Goal: Navigation & Orientation: Find specific page/section

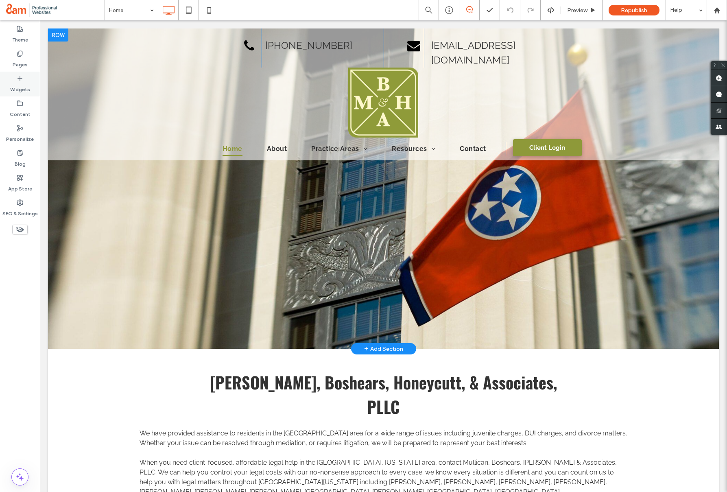
click at [9, 72] on div "Widgets" at bounding box center [20, 84] width 40 height 25
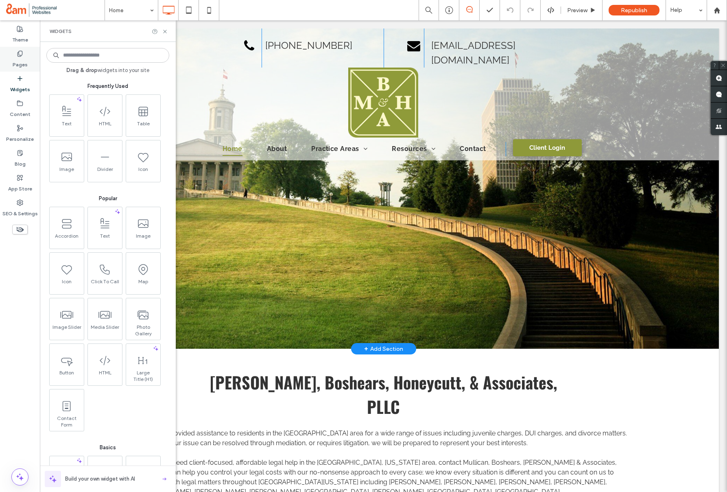
click at [23, 70] on div "Pages" at bounding box center [20, 59] width 40 height 25
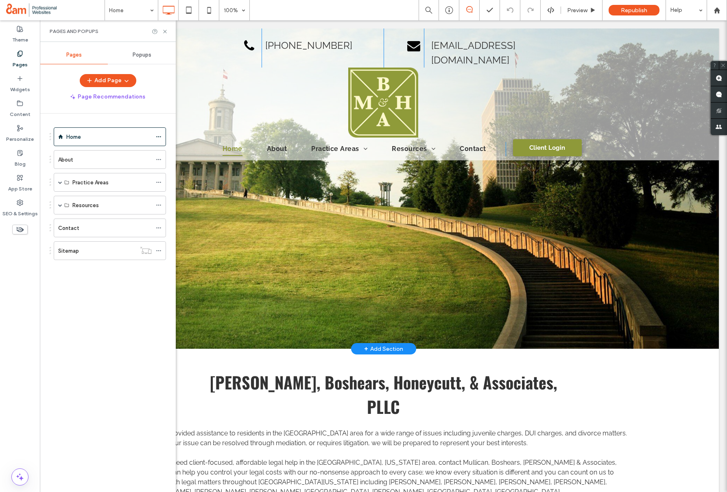
click at [84, 165] on div "About" at bounding box center [105, 160] width 94 height 18
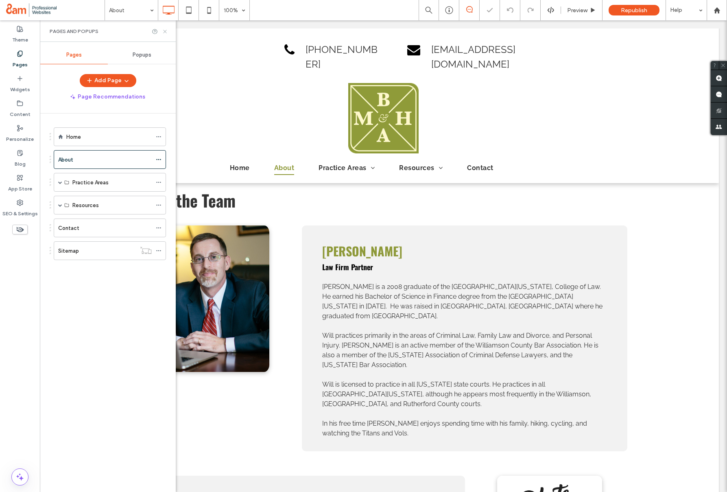
click at [164, 31] on icon at bounding box center [165, 31] width 6 height 6
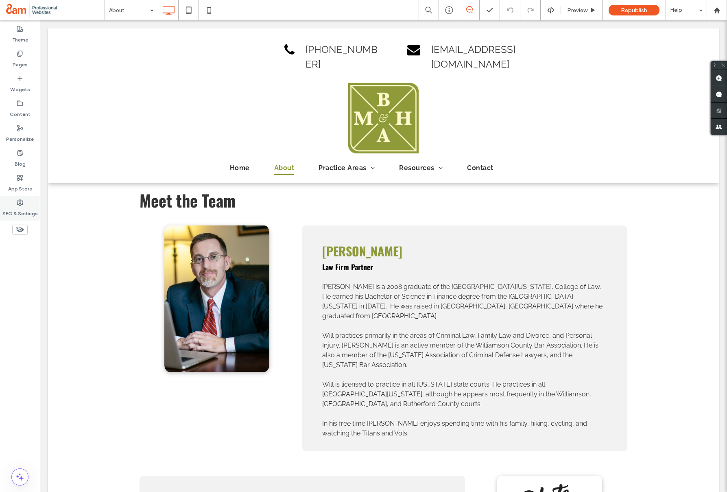
click at [19, 209] on label "SEO & Settings" at bounding box center [19, 211] width 35 height 11
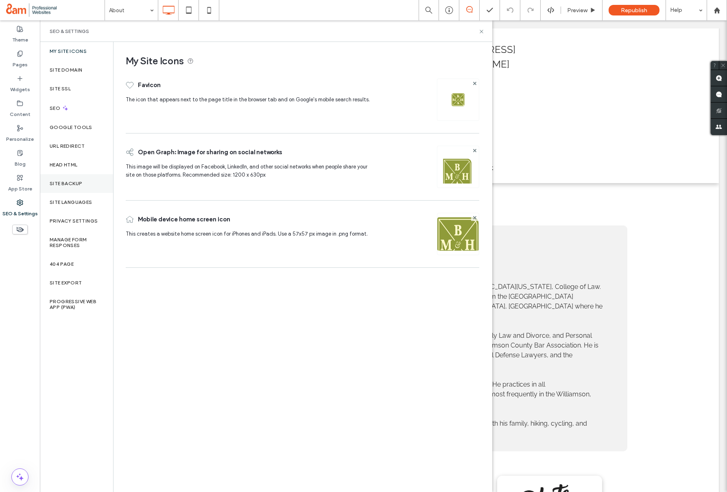
click at [70, 182] on label "Site Backup" at bounding box center [66, 184] width 33 height 6
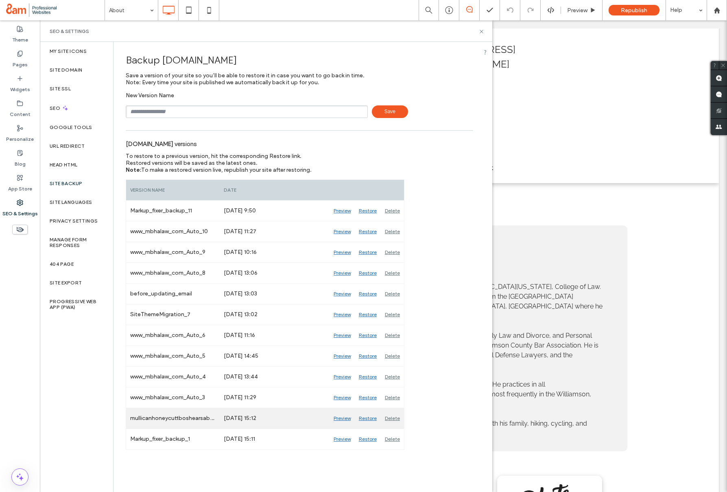
click at [339, 418] on div "Preview" at bounding box center [342, 418] width 25 height 20
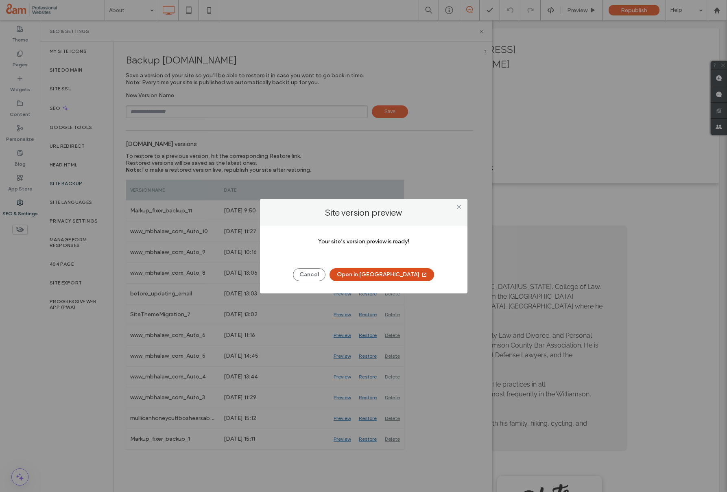
click at [383, 274] on button "Open in [GEOGRAPHIC_DATA]" at bounding box center [382, 274] width 105 height 13
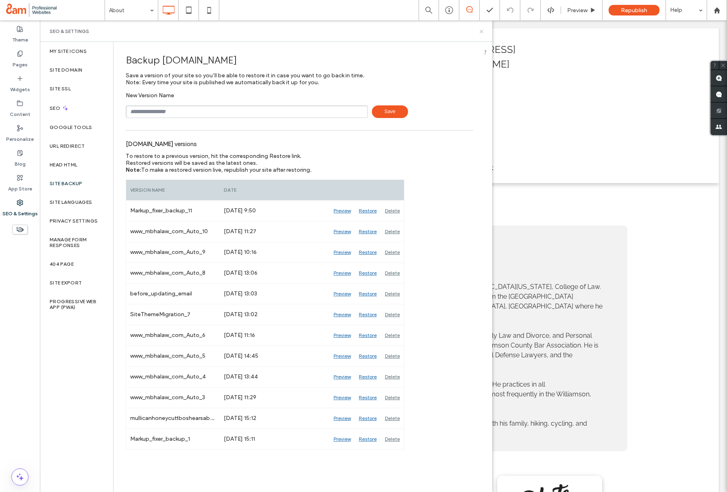
click at [482, 31] on icon at bounding box center [482, 31] width 6 height 6
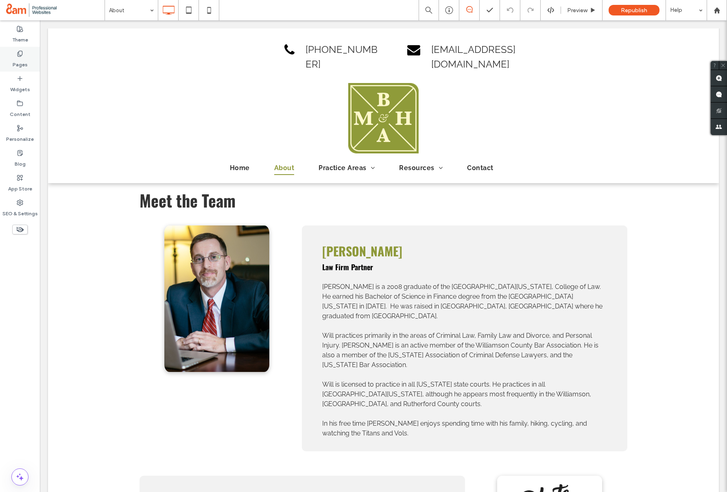
click at [22, 65] on label "Pages" at bounding box center [20, 62] width 15 height 11
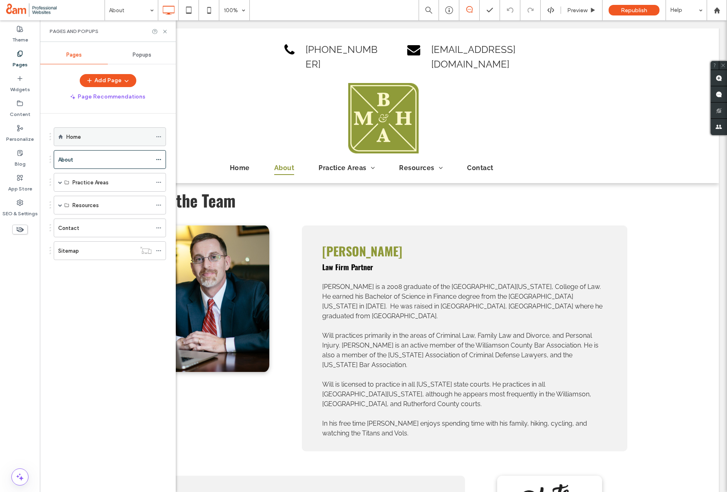
click at [76, 137] on label "Home" at bounding box center [73, 137] width 15 height 14
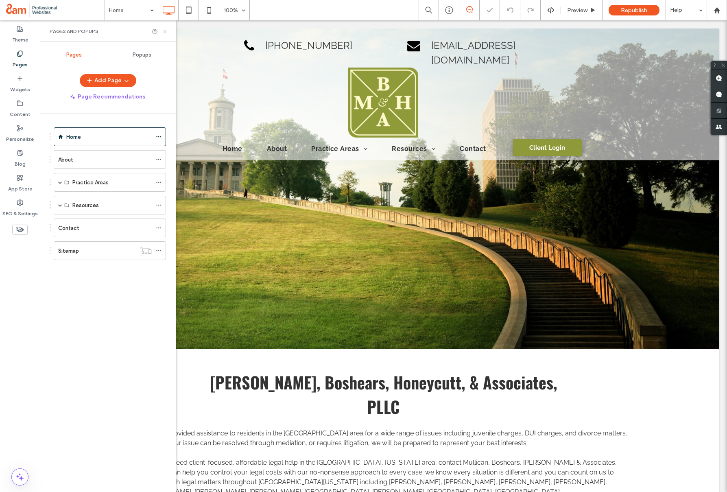
click at [165, 30] on icon at bounding box center [165, 31] width 6 height 6
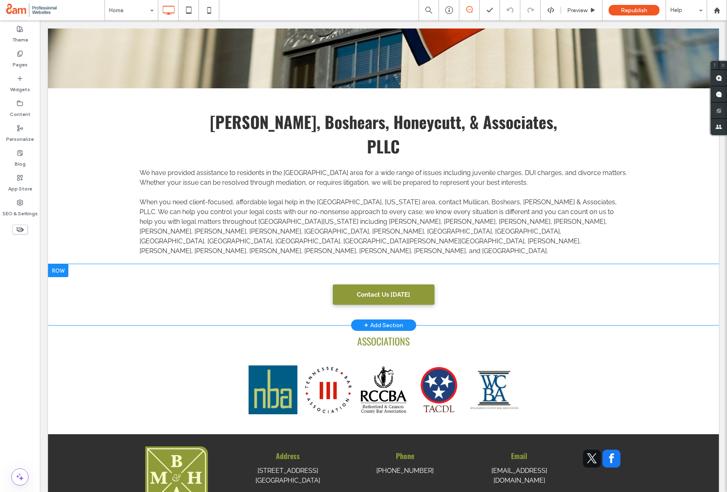
scroll to position [313, 0]
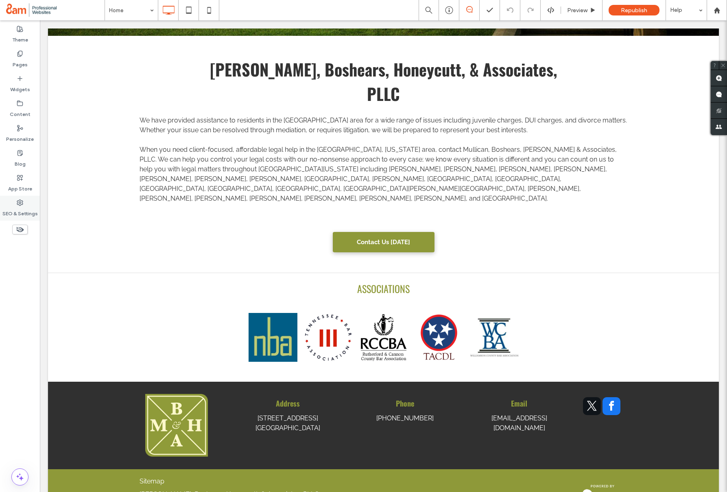
click at [19, 208] on label "SEO & Settings" at bounding box center [19, 211] width 35 height 11
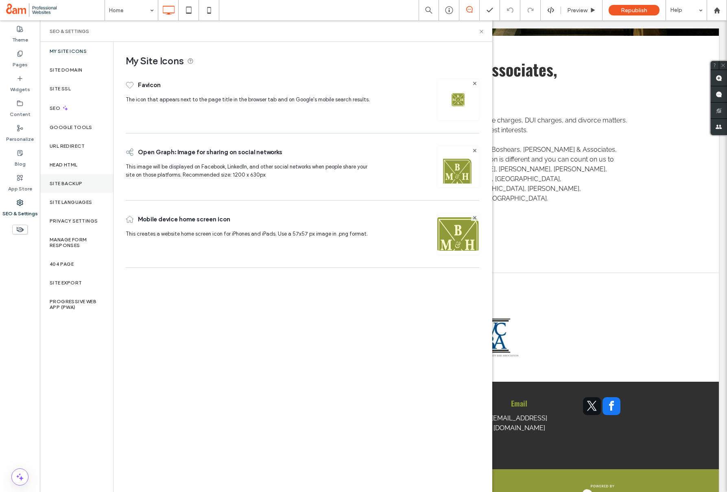
click at [65, 181] on label "Site Backup" at bounding box center [66, 184] width 33 height 6
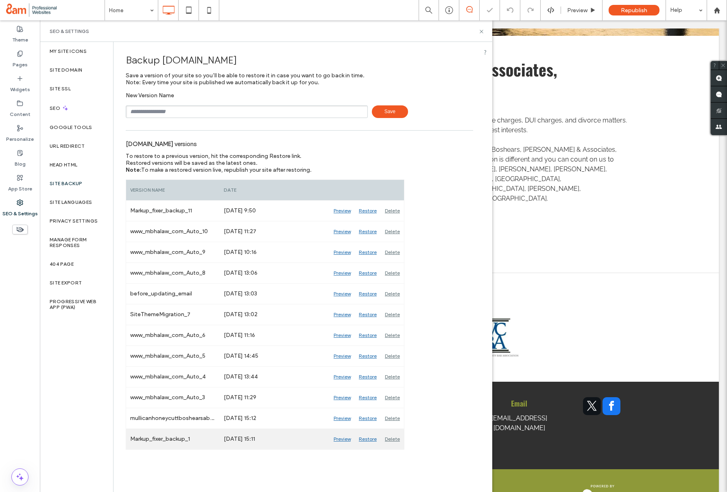
click at [341, 439] on div "Preview" at bounding box center [342, 439] width 25 height 20
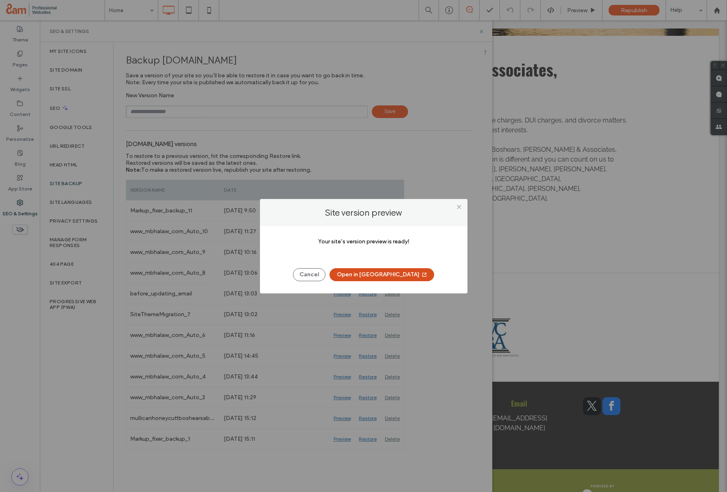
click at [400, 274] on button "Open in [GEOGRAPHIC_DATA]" at bounding box center [382, 274] width 105 height 13
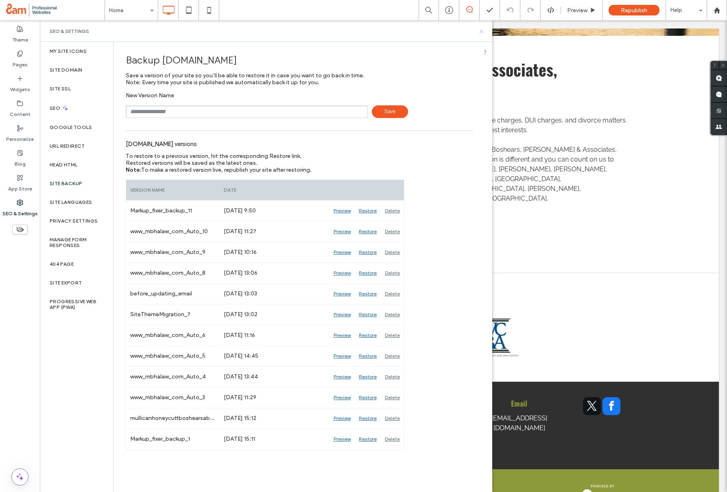
click at [480, 32] on icon at bounding box center [482, 31] width 6 height 6
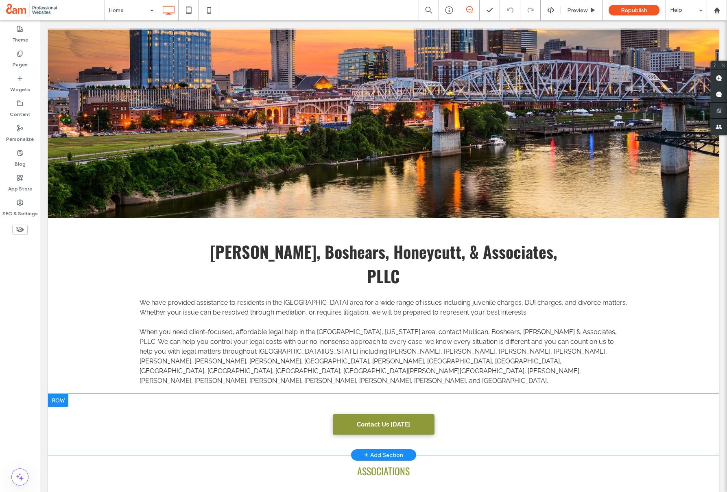
scroll to position [0, 0]
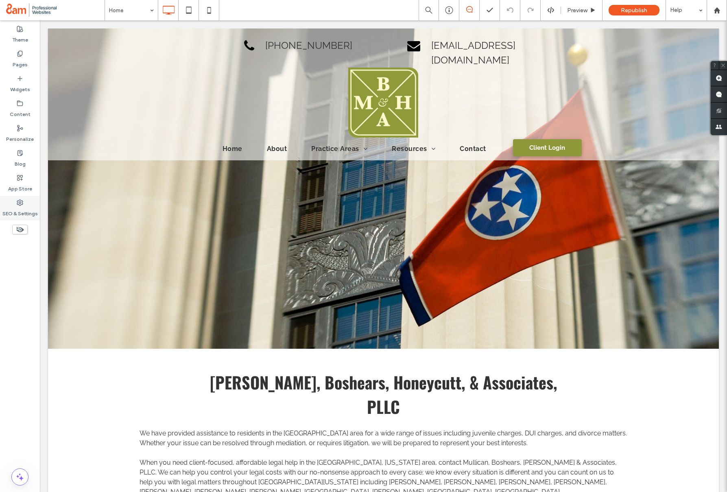
click at [28, 204] on div "SEO & Settings" at bounding box center [20, 208] width 40 height 25
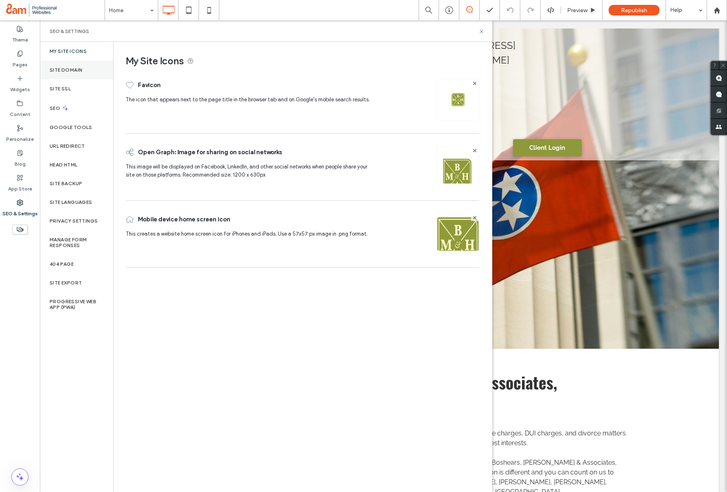
click at [74, 71] on label "Site Domain" at bounding box center [66, 70] width 33 height 6
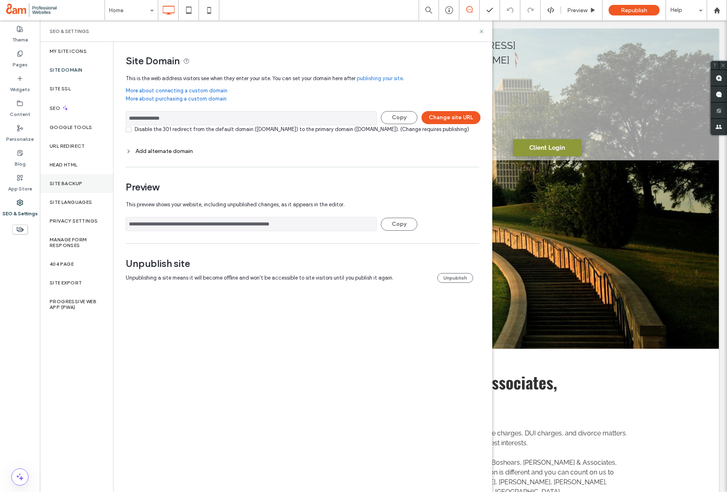
drag, startPoint x: 54, startPoint y: 183, endPoint x: 55, endPoint y: 187, distance: 4.6
click at [54, 183] on label "Site Backup" at bounding box center [66, 184] width 33 height 6
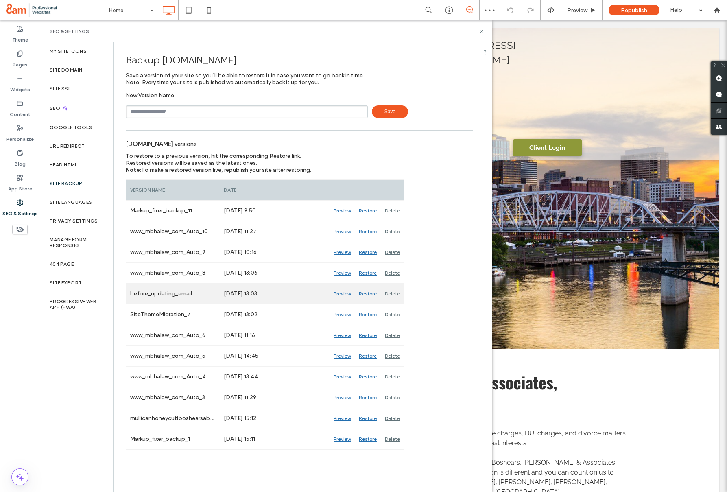
click at [339, 293] on div "Preview" at bounding box center [342, 294] width 25 height 20
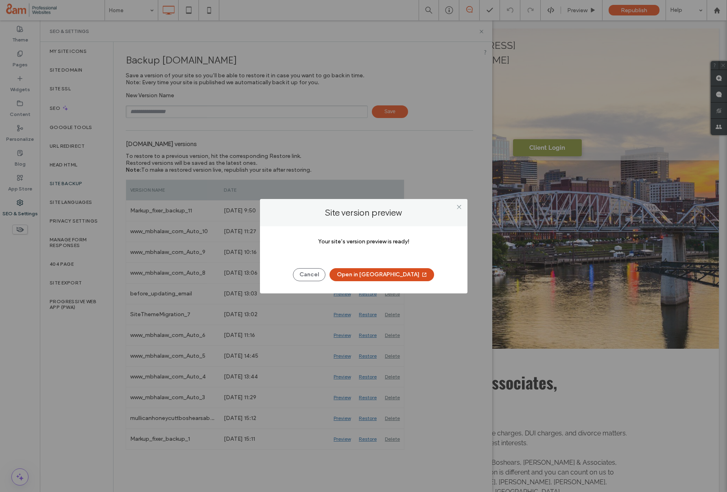
click at [365, 278] on button "Open in [GEOGRAPHIC_DATA]" at bounding box center [382, 274] width 105 height 13
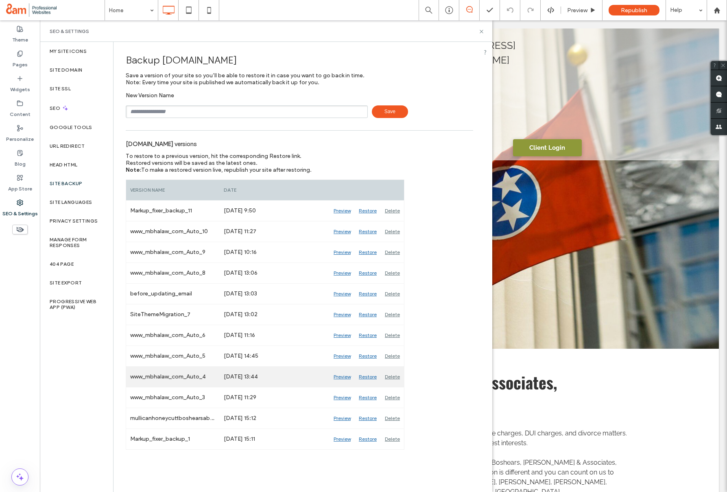
click at [343, 377] on div "Preview" at bounding box center [342, 377] width 25 height 20
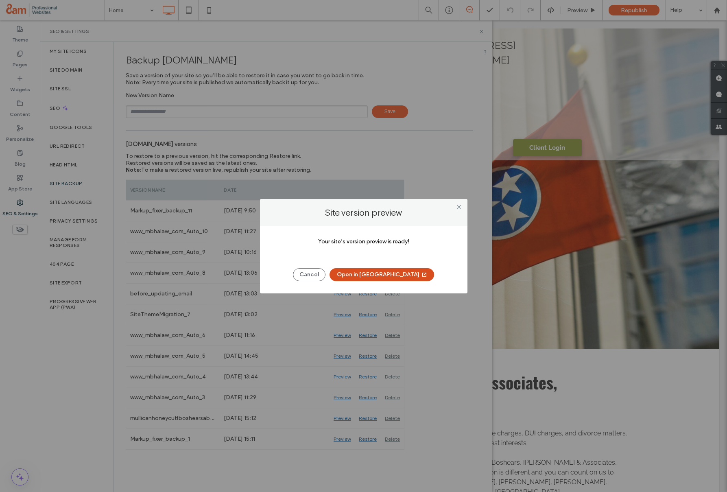
click at [394, 276] on button "Open in [GEOGRAPHIC_DATA]" at bounding box center [382, 274] width 105 height 13
